Goal: Task Accomplishment & Management: Use online tool/utility

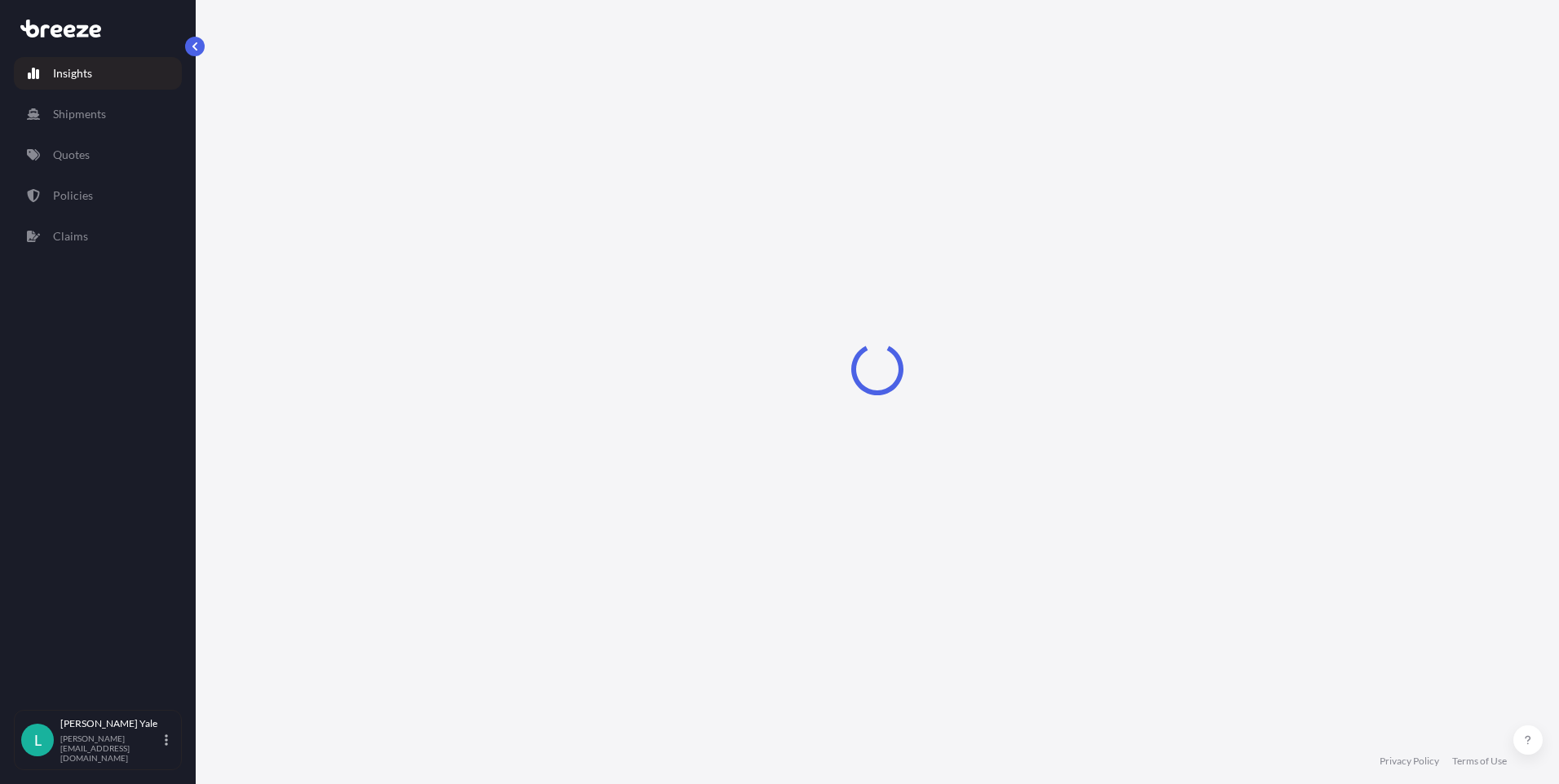
select select "2025"
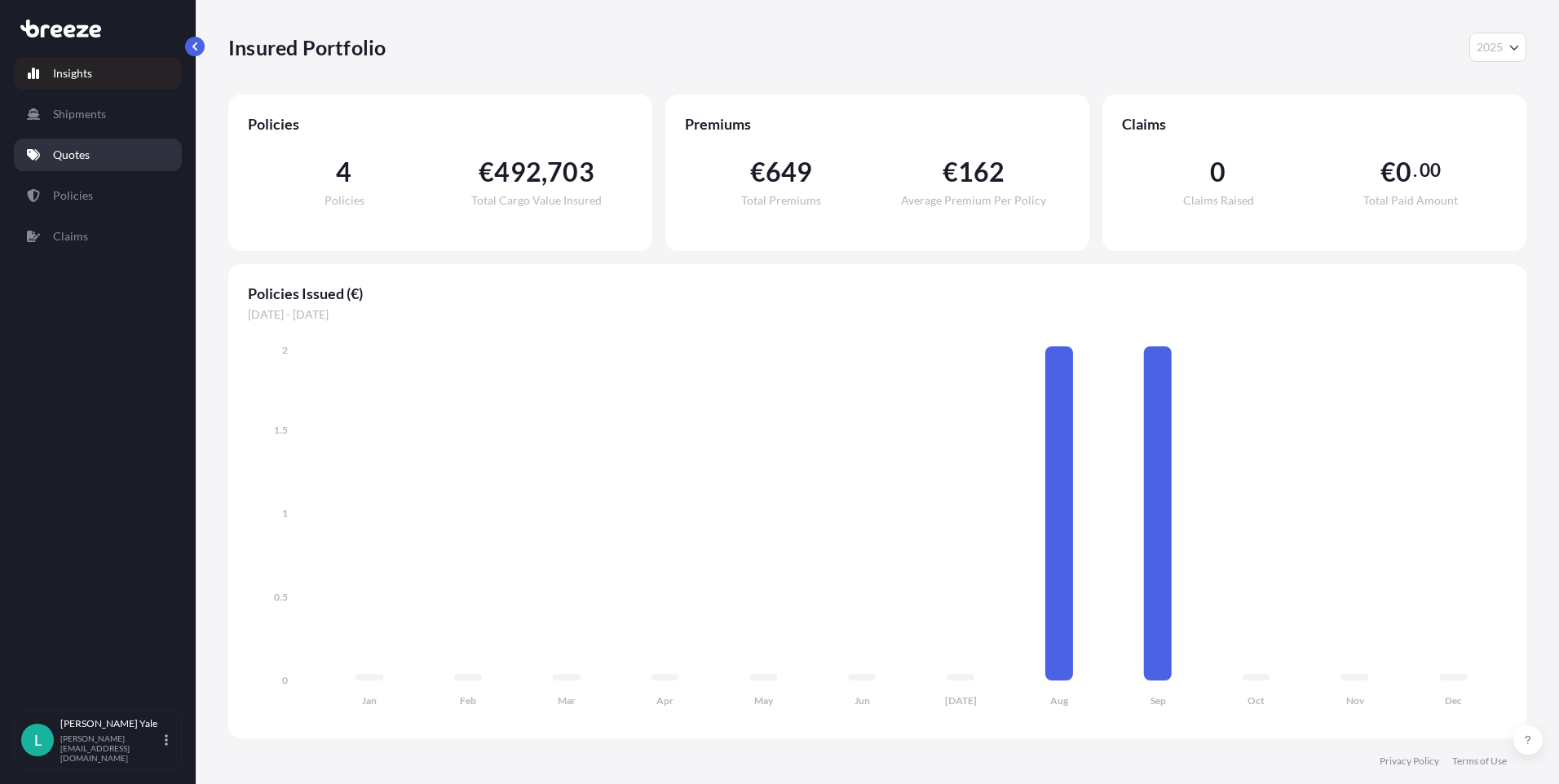
click at [92, 157] on link "Quotes" at bounding box center [98, 154] width 168 height 32
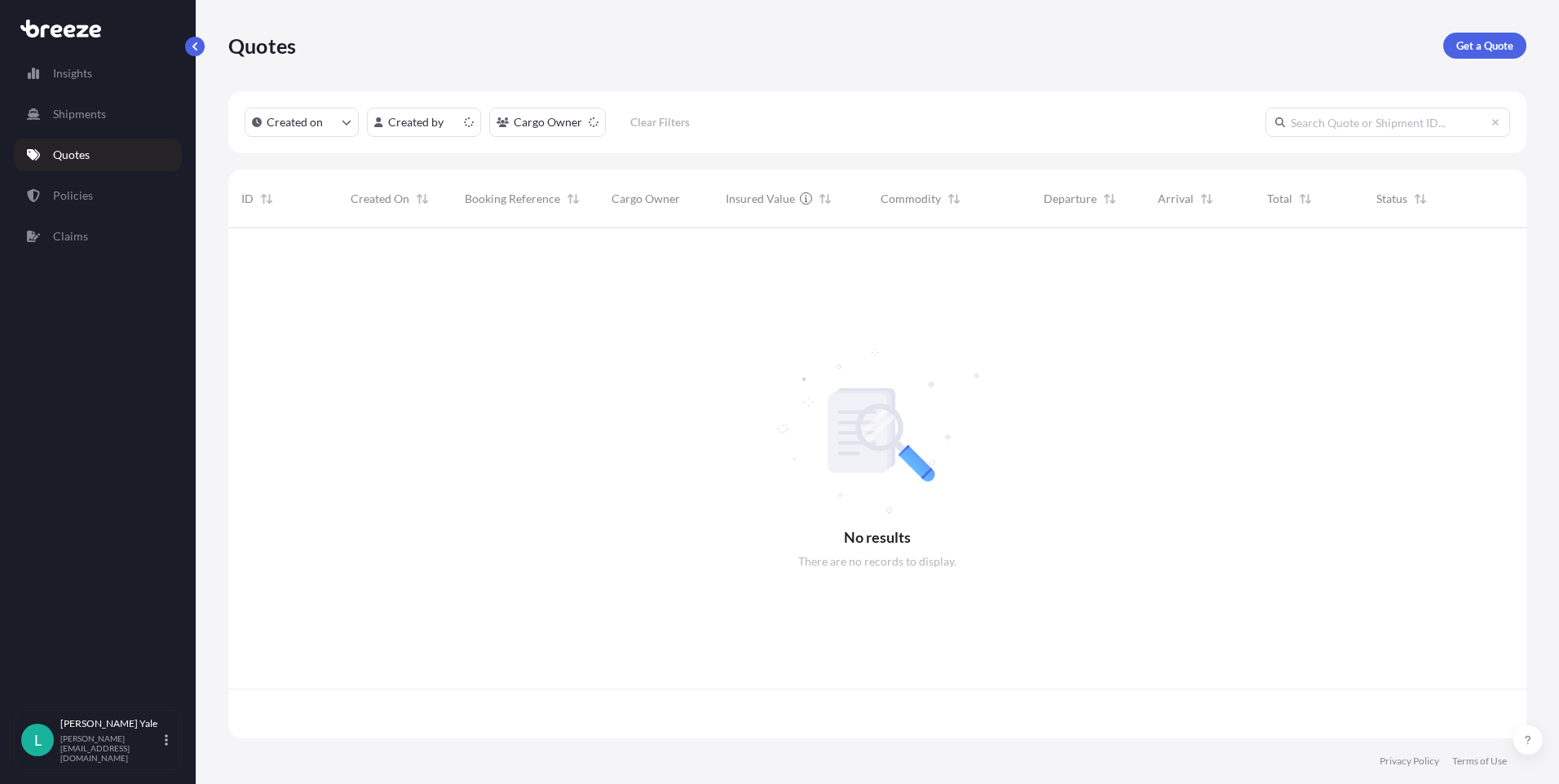
scroll to position [507, 1286]
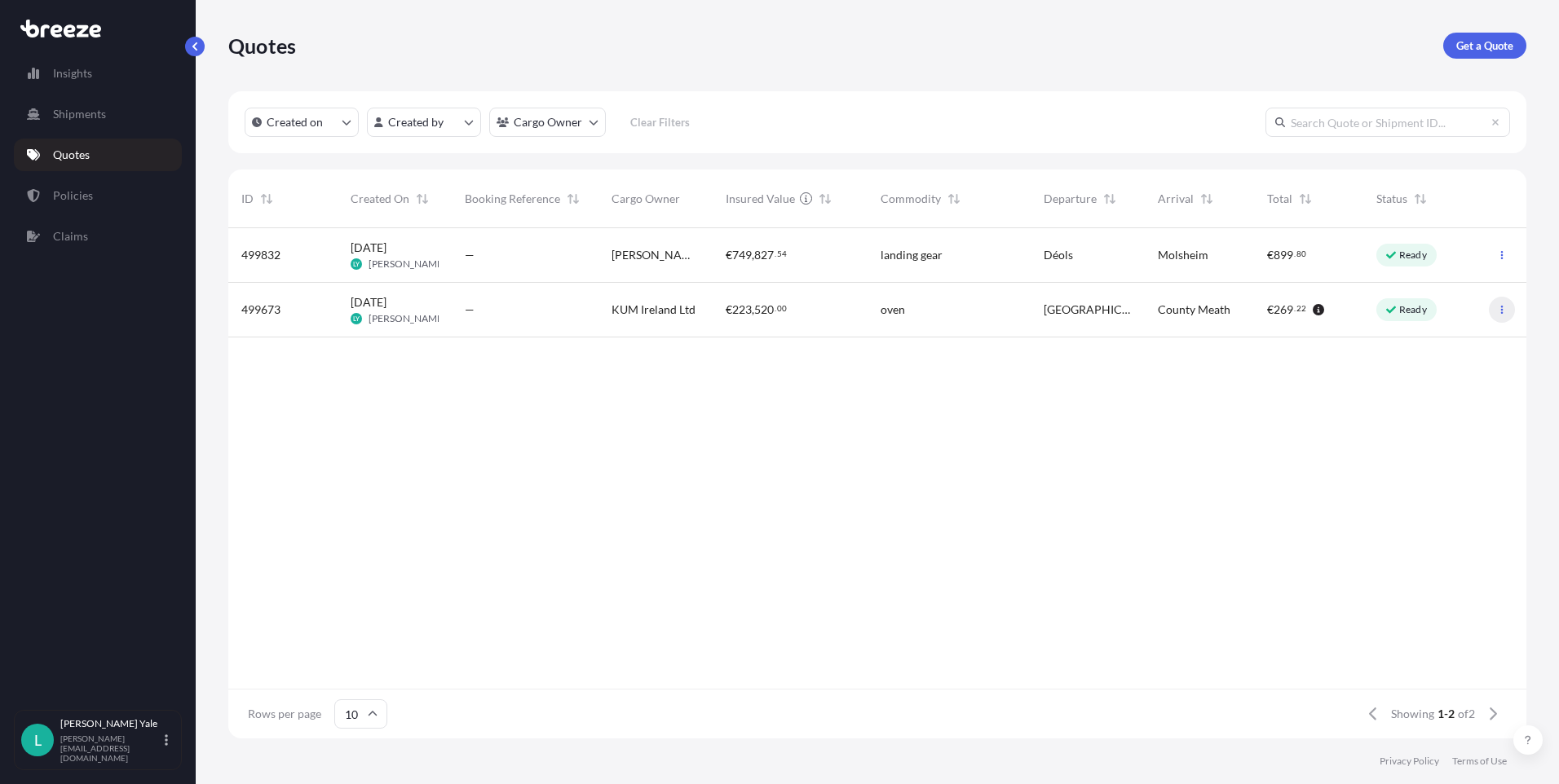
click at [1499, 305] on icon "button" at bounding box center [1502, 310] width 10 height 10
click at [738, 309] on span "223" at bounding box center [742, 310] width 20 height 12
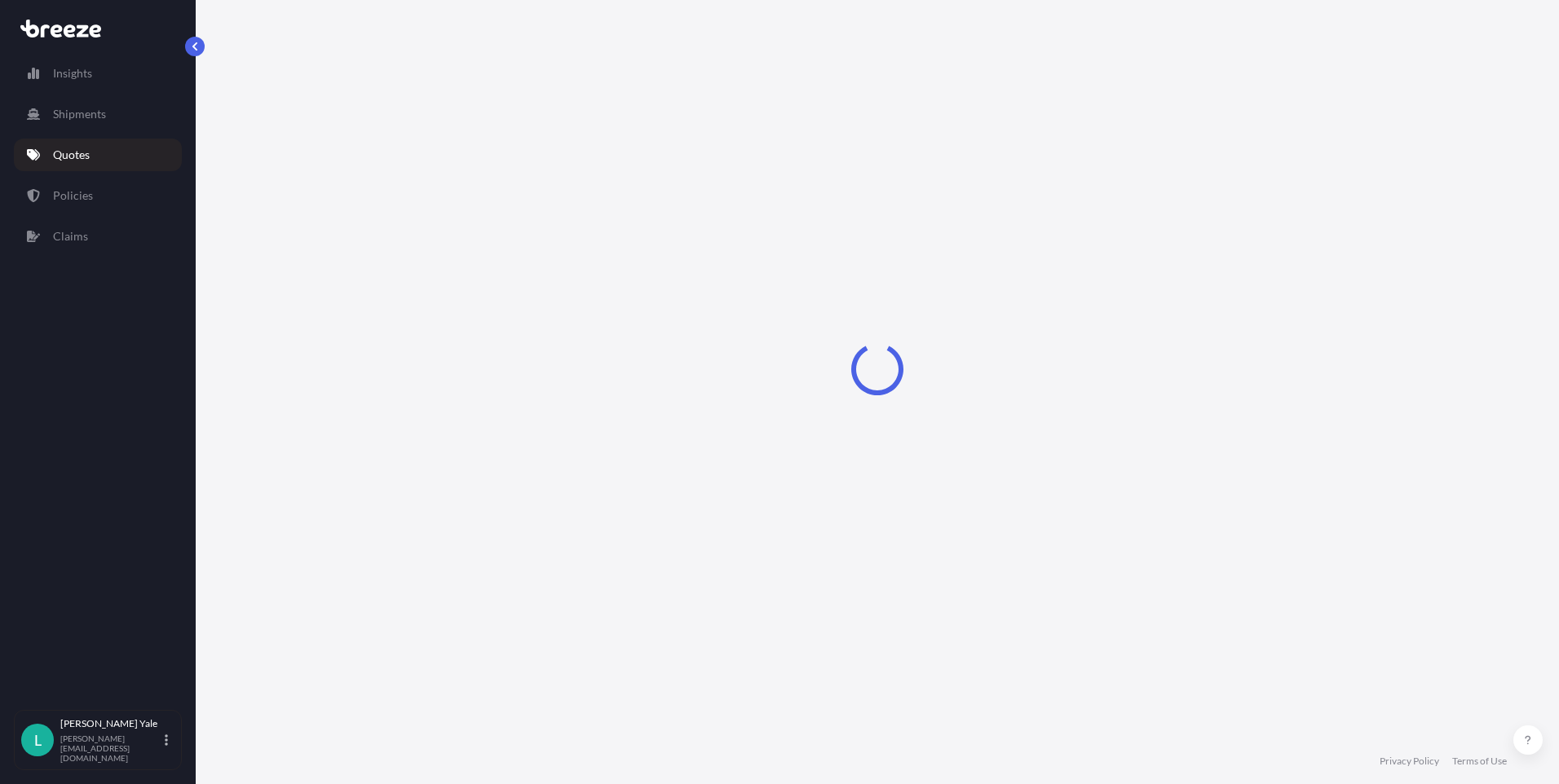
select select "Road"
select select "1"
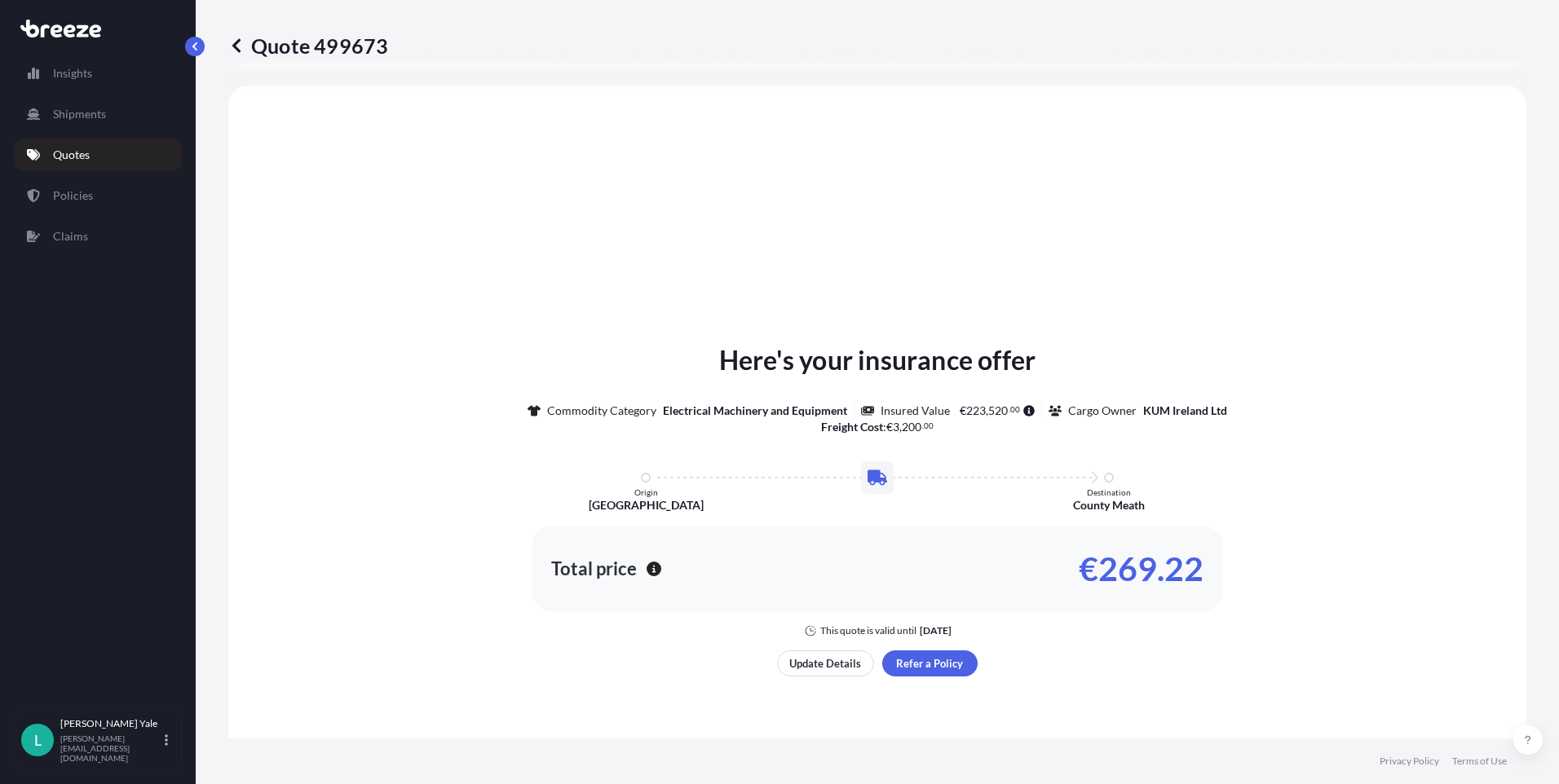
scroll to position [491, 0]
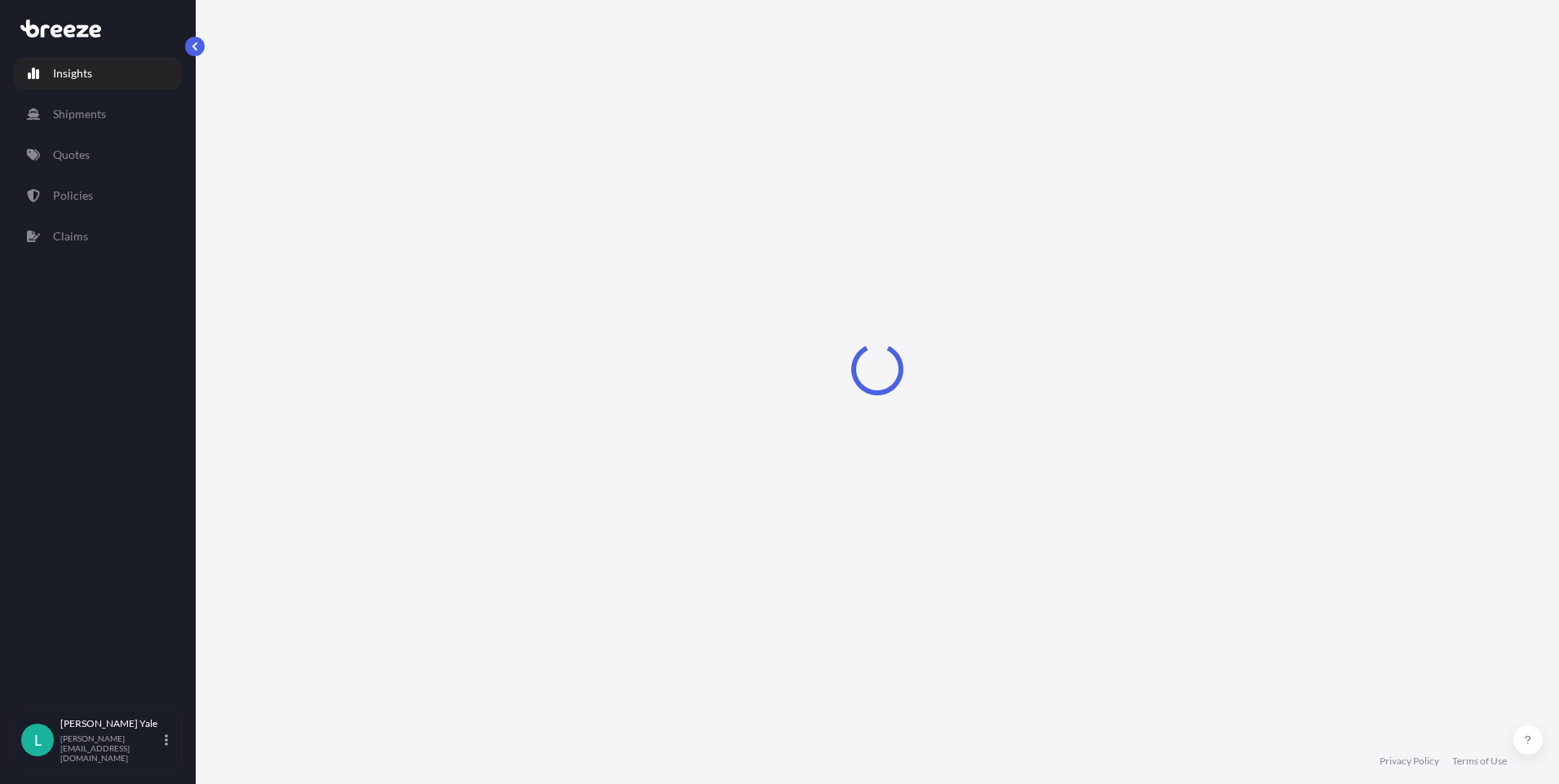
select select "2025"
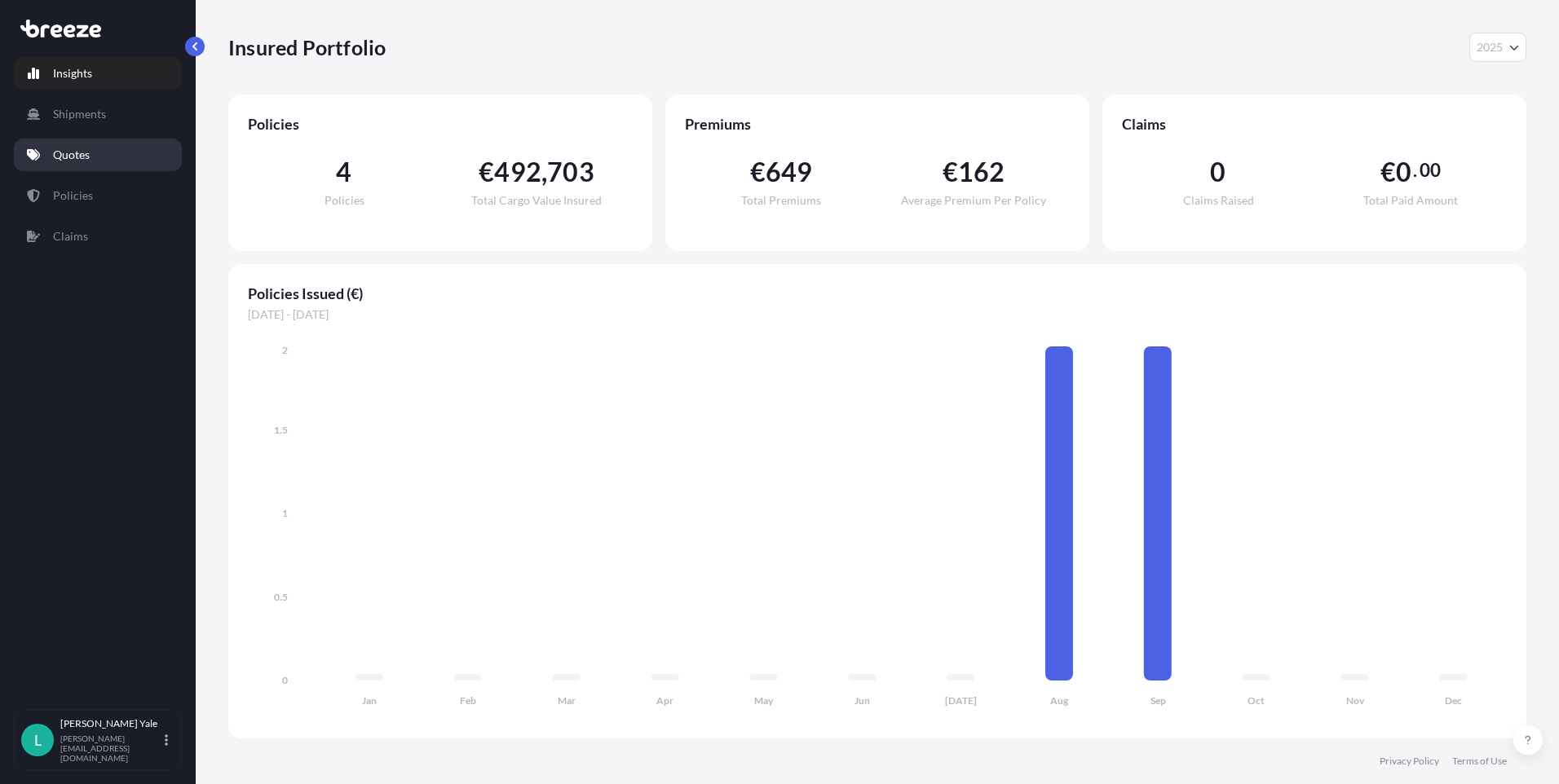
click at [85, 145] on link "Quotes" at bounding box center [98, 154] width 168 height 32
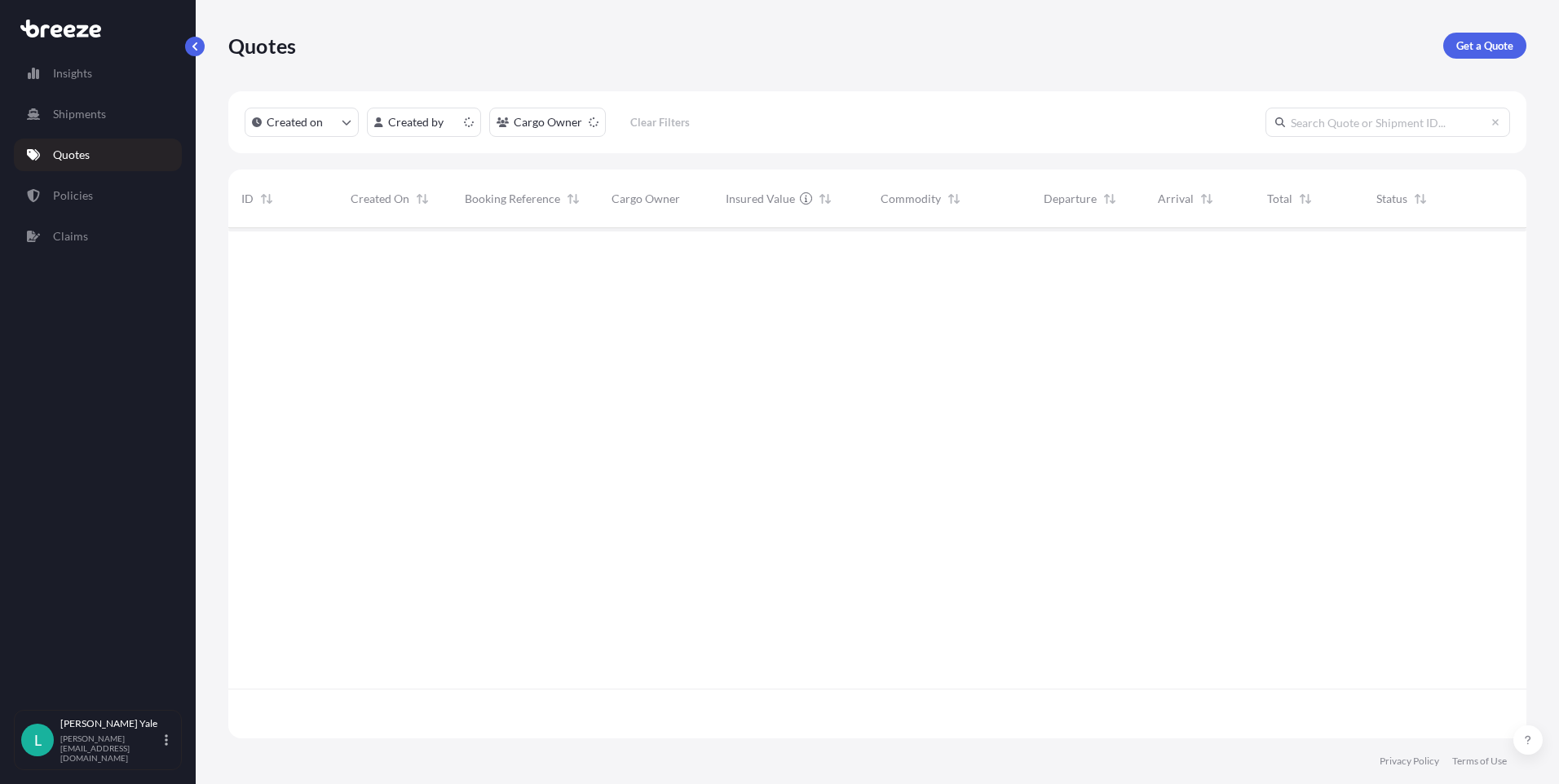
scroll to position [507, 1286]
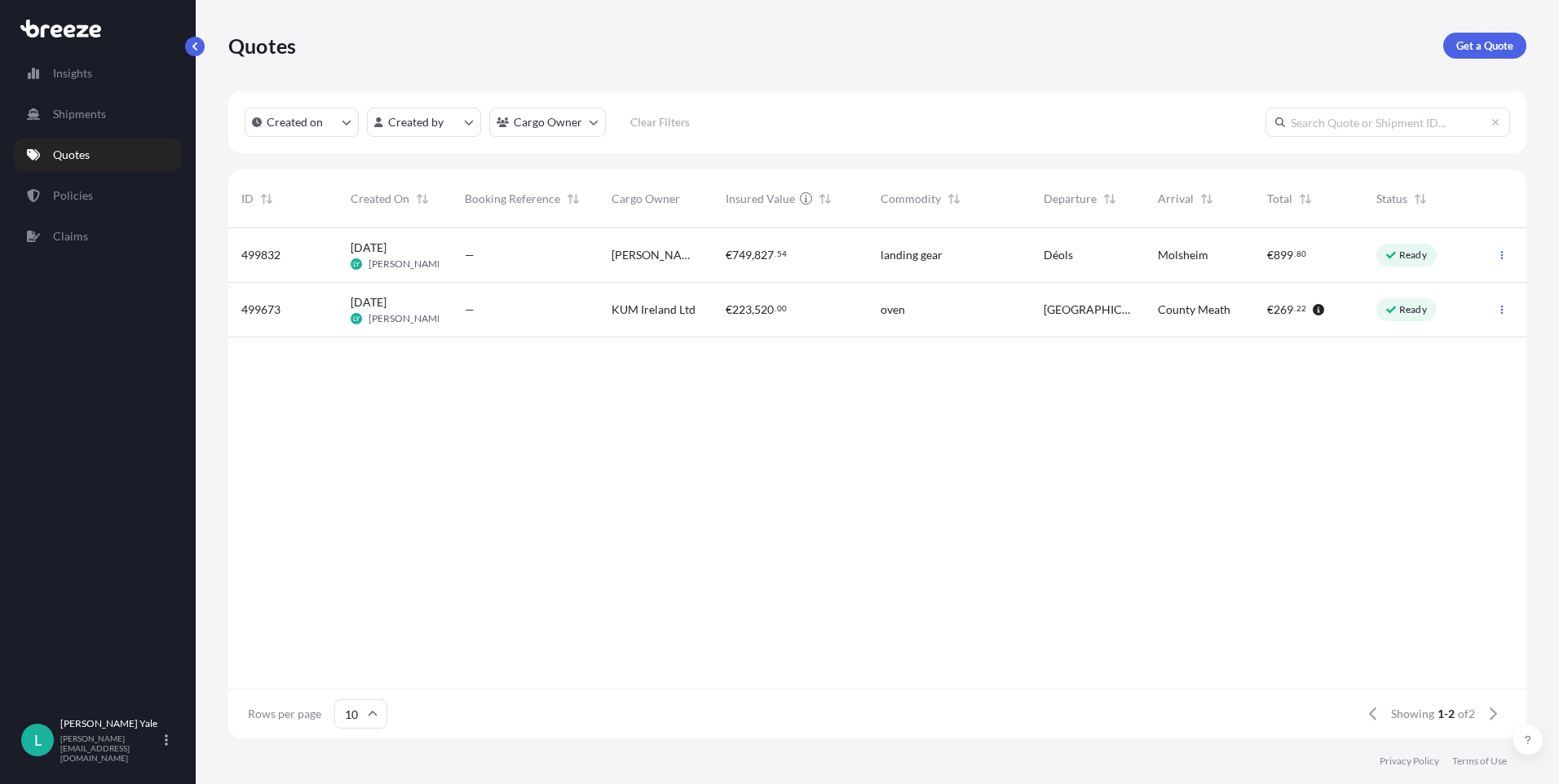
click at [689, 304] on span "KUM Ireland Ltd" at bounding box center [653, 310] width 84 height 17
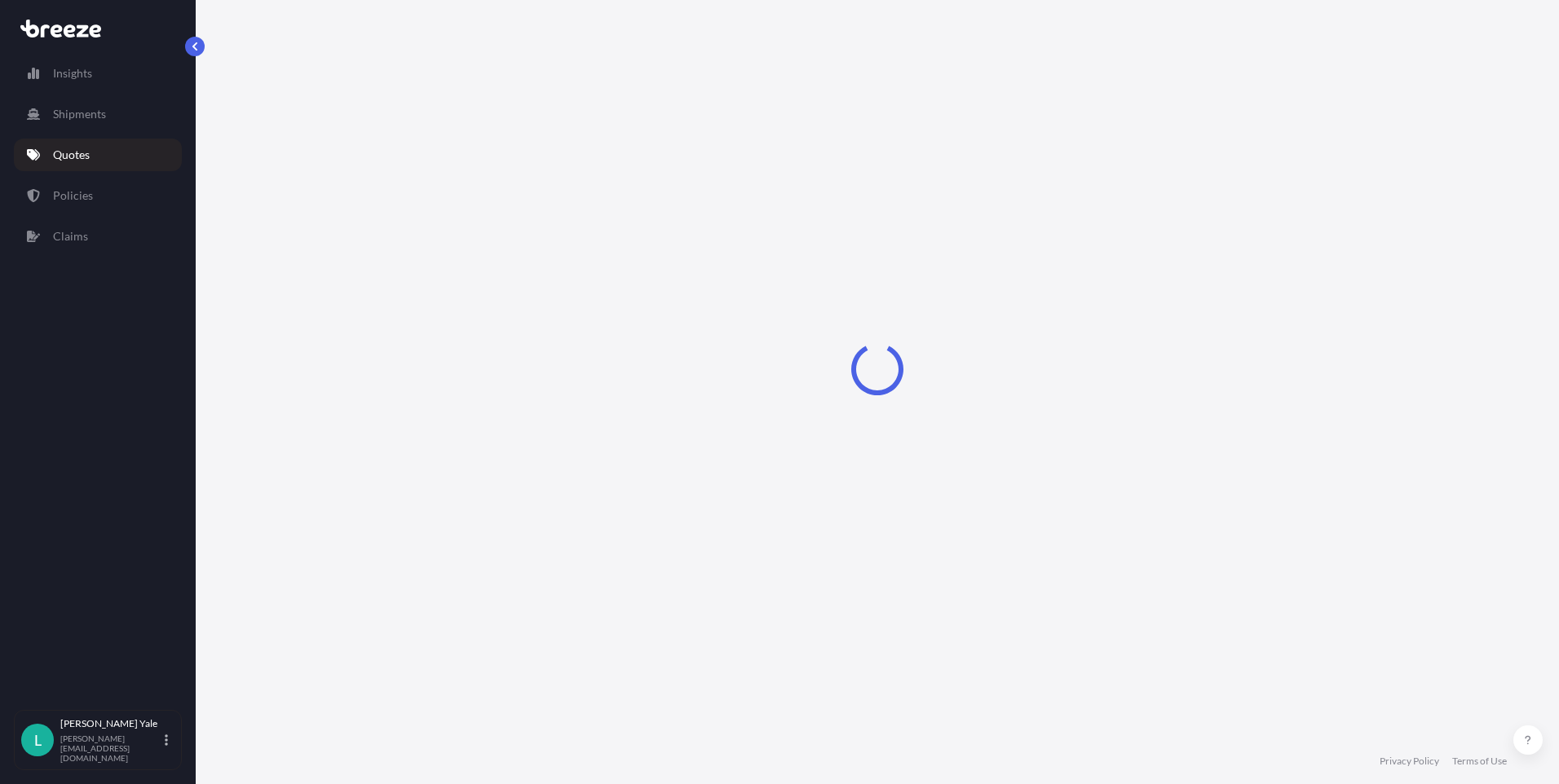
select select "Road"
select select "1"
select select "2025"
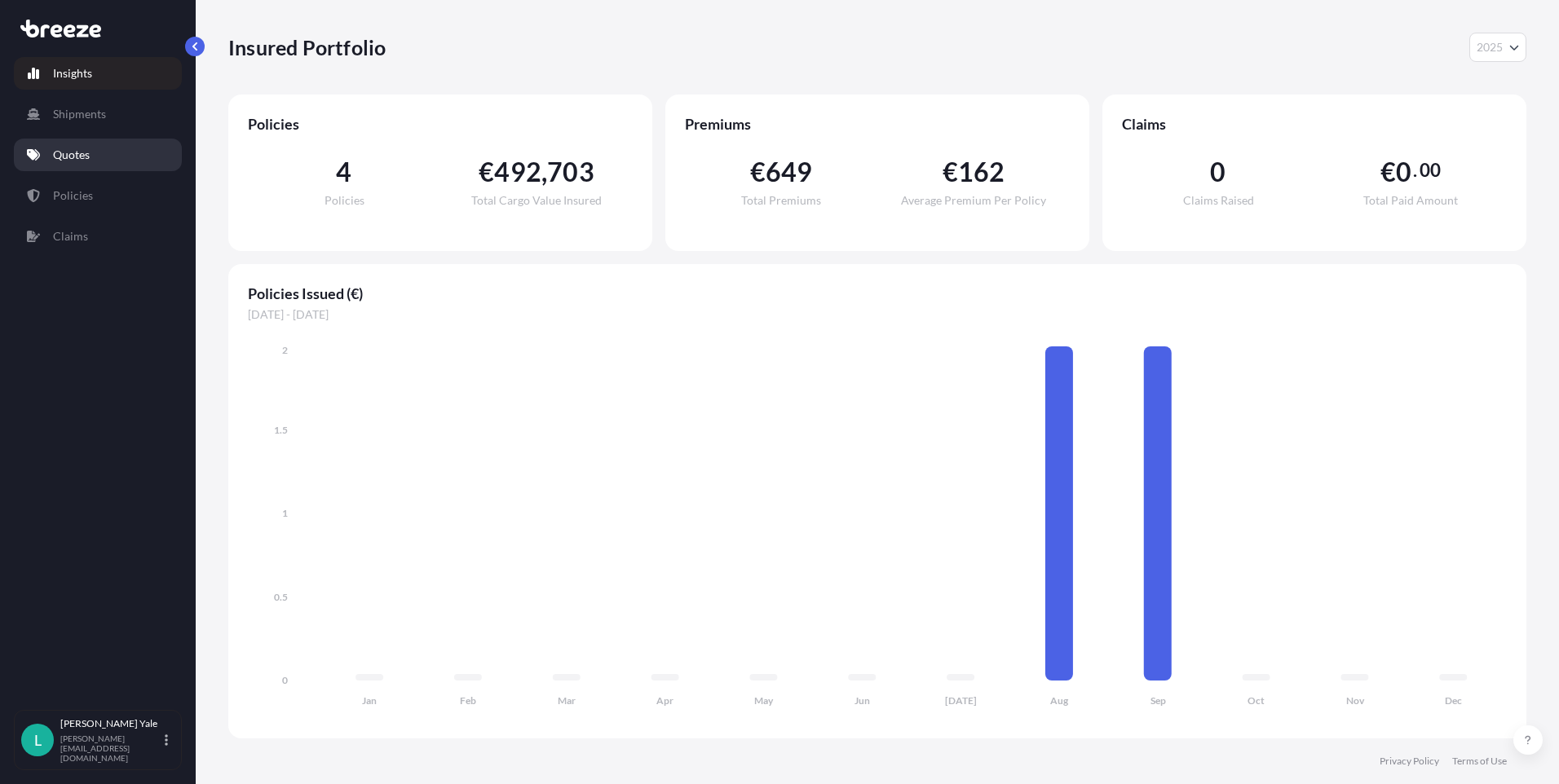
click at [90, 155] on link "Quotes" at bounding box center [98, 154] width 168 height 32
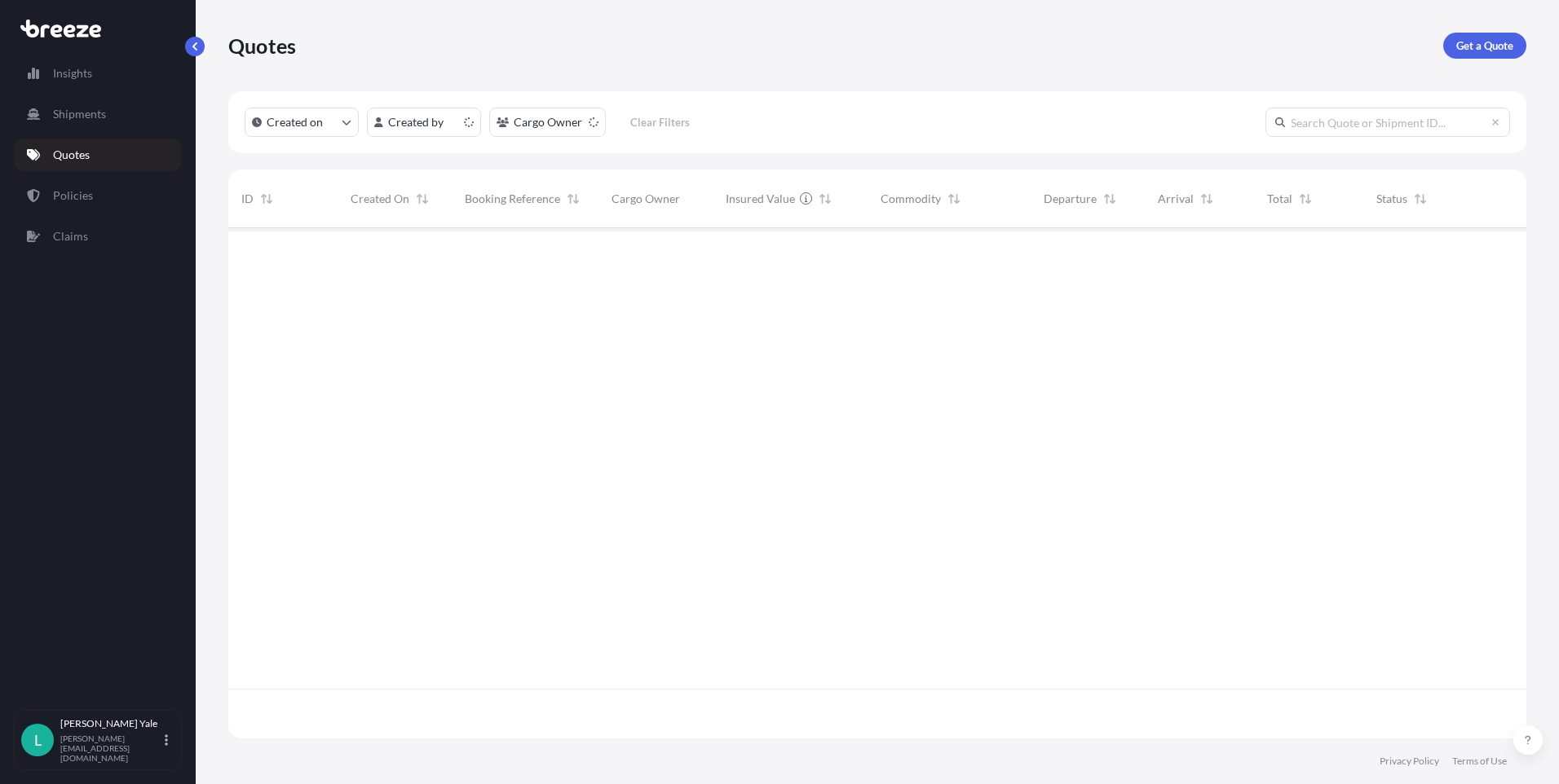
scroll to position [507, 1286]
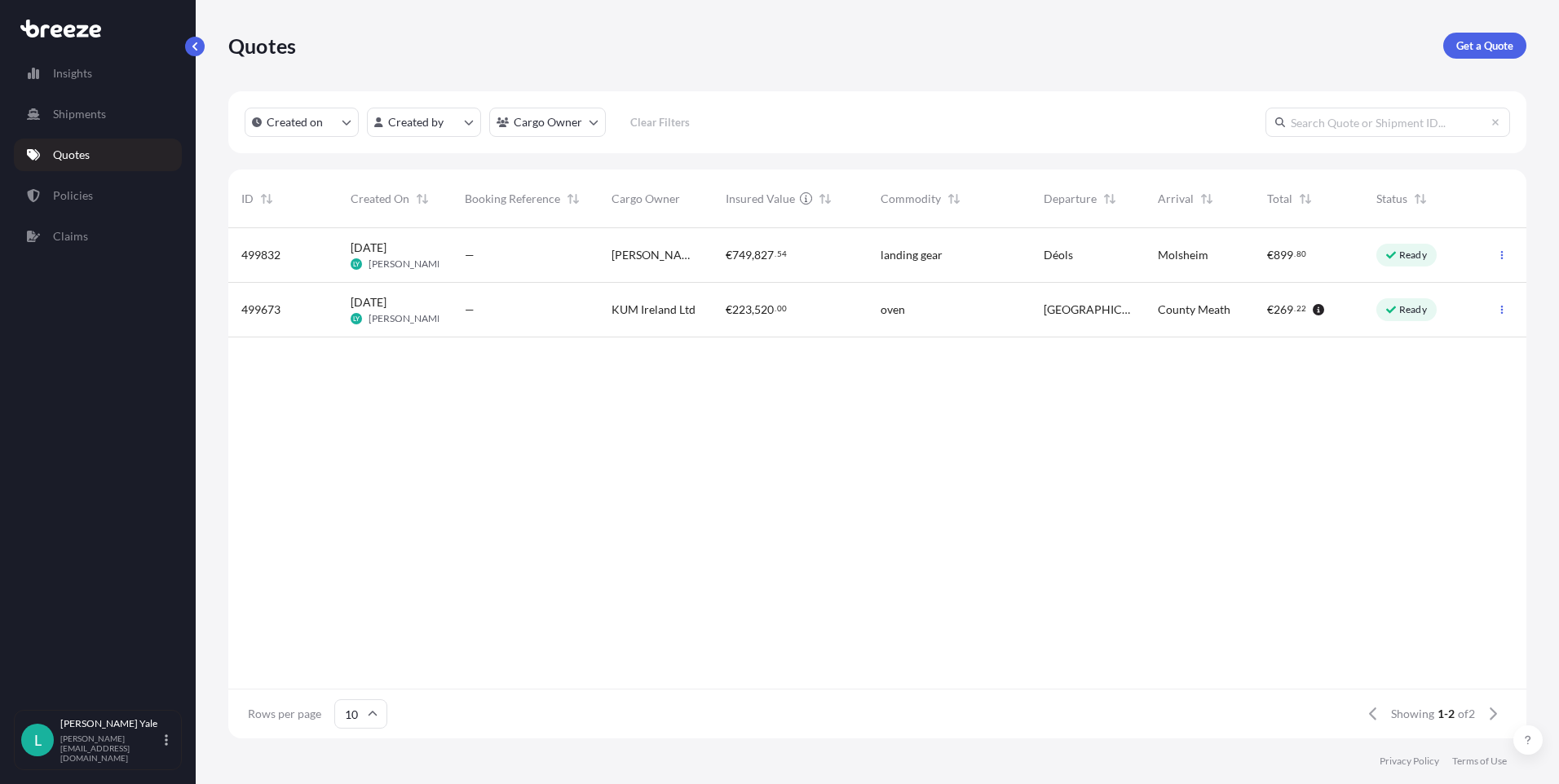
click at [767, 318] on div "€ 223 , 520 . 00" at bounding box center [790, 310] width 155 height 55
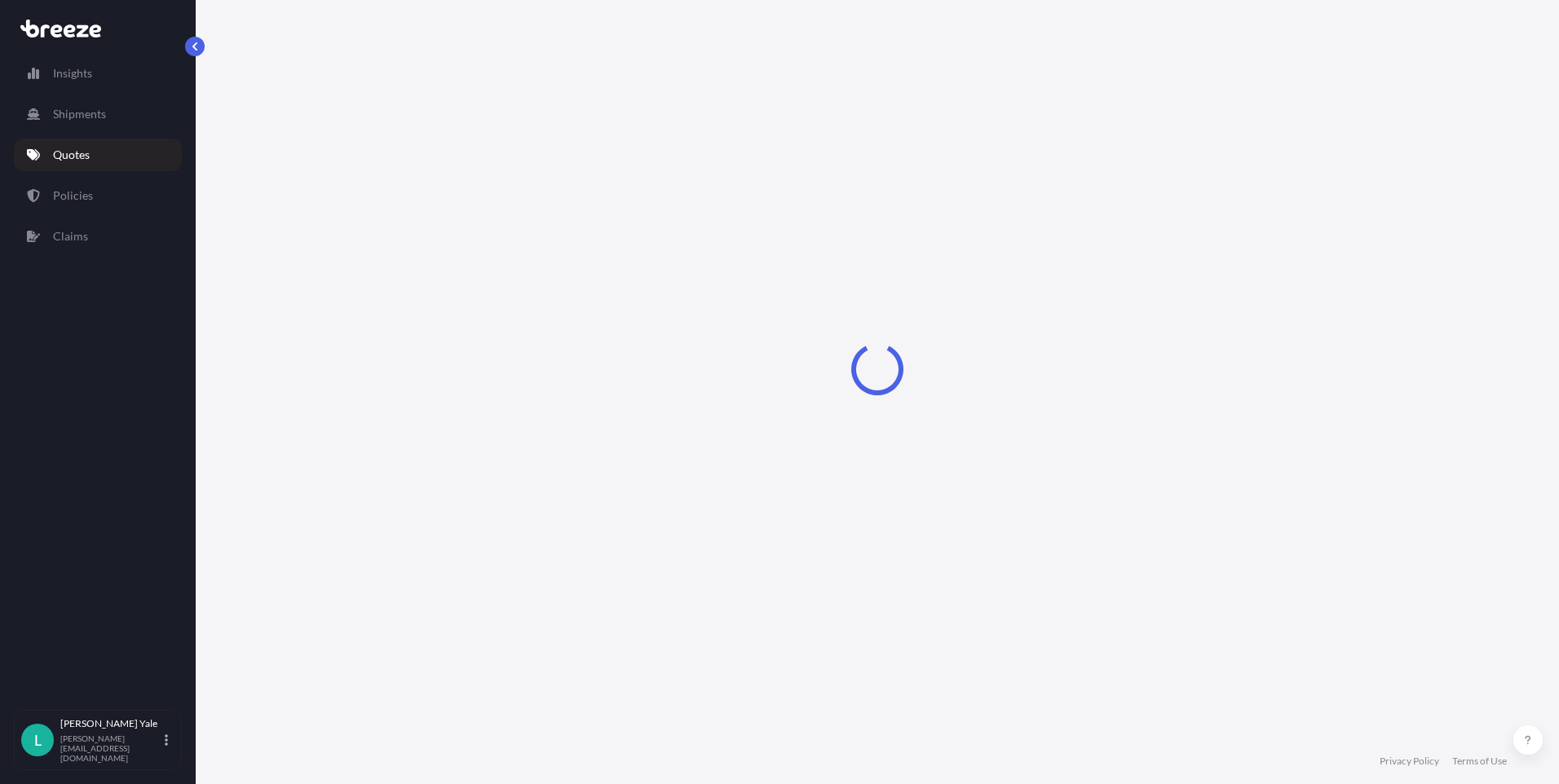
select select "Road"
select select "1"
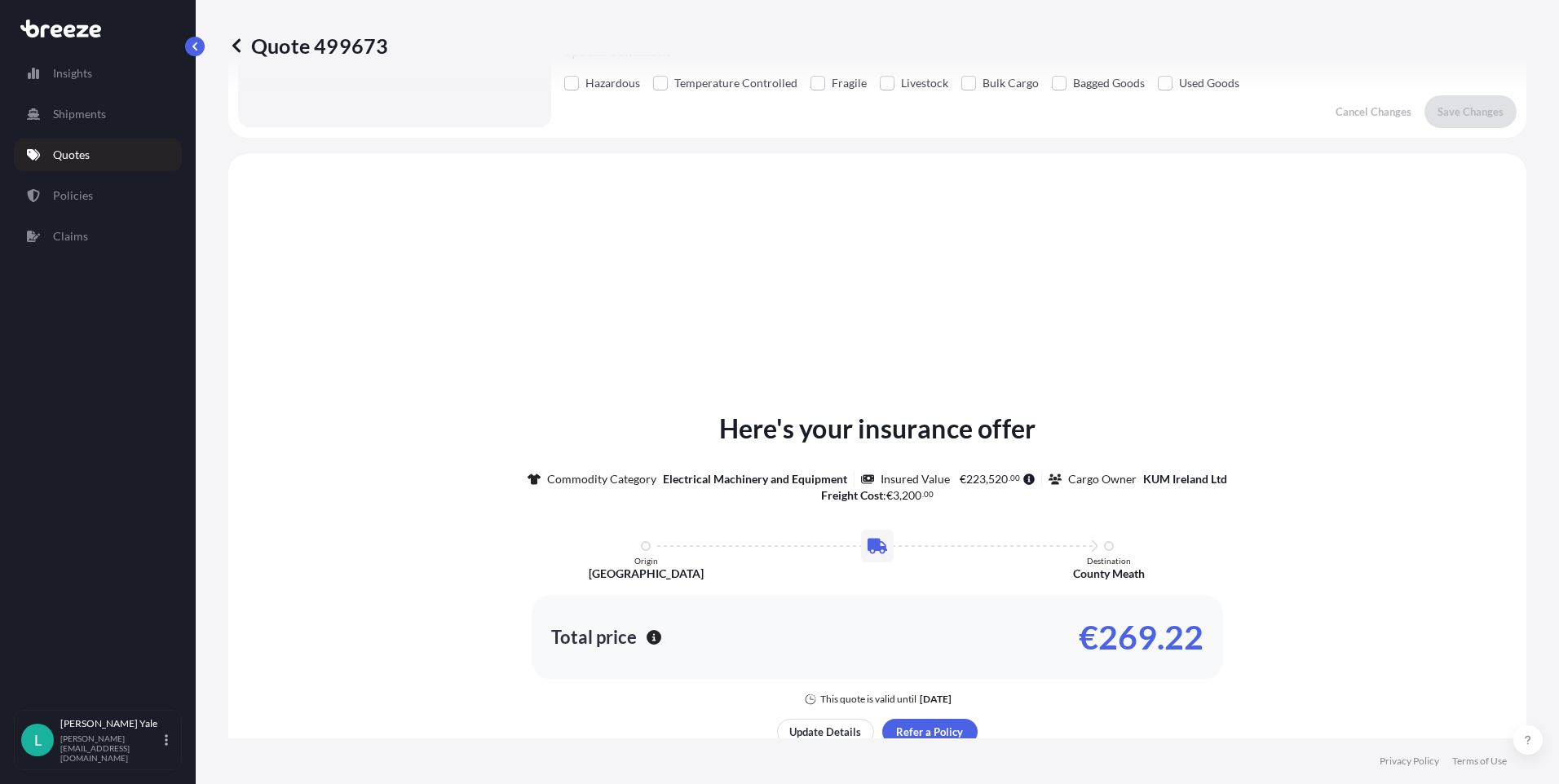
scroll to position [491, 0]
